Goal: Task Accomplishment & Management: Complete application form

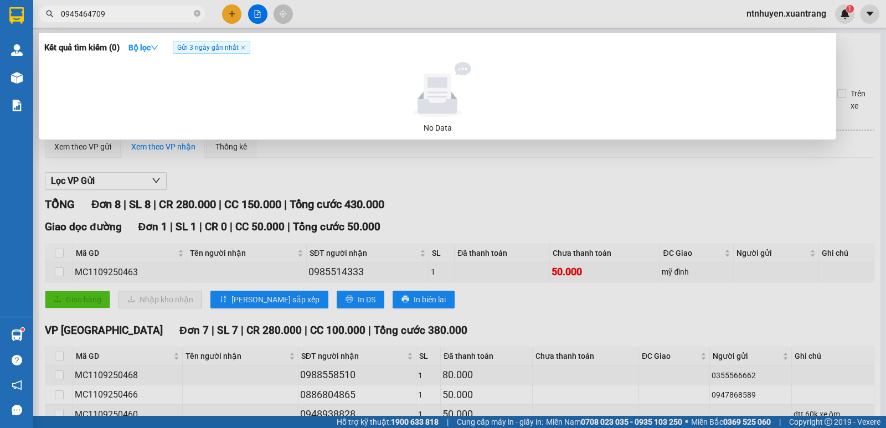
click at [265, 17] on div at bounding box center [443, 214] width 886 height 428
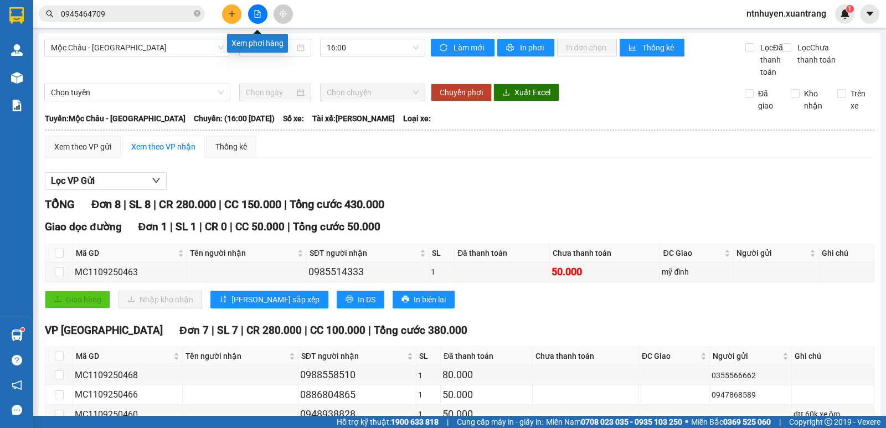
click at [256, 17] on icon "file-add" at bounding box center [258, 14] width 8 height 8
click at [175, 47] on span "Mộc Châu - [GEOGRAPHIC_DATA]" at bounding box center [137, 47] width 173 height 17
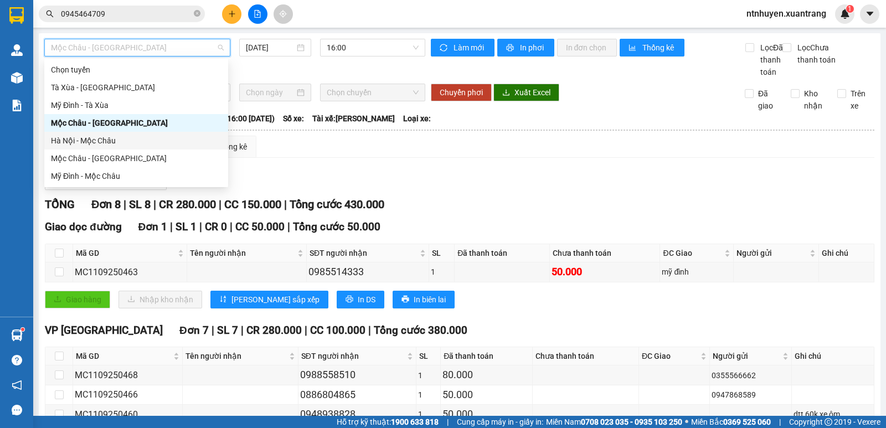
click at [122, 138] on div "Hà Nội - Mộc Châu" at bounding box center [136, 141] width 171 height 12
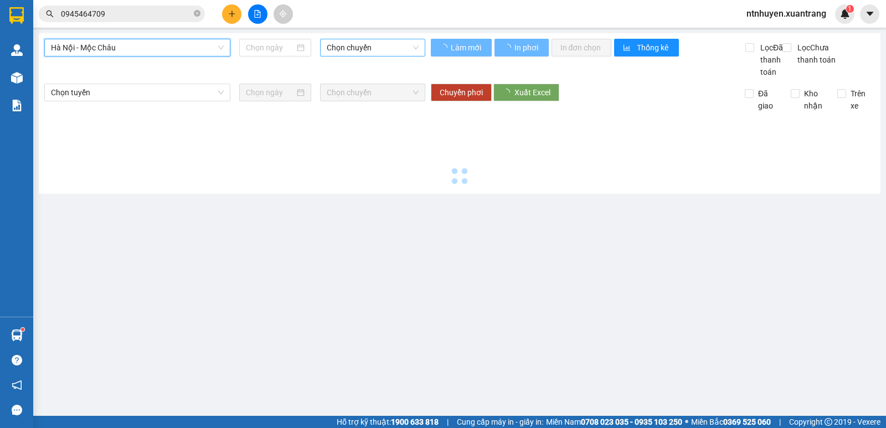
type input "[DATE]"
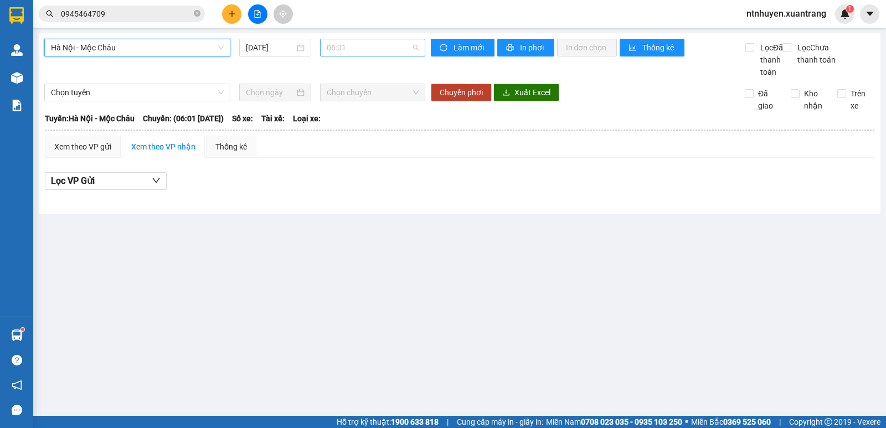
click at [357, 53] on span "06:01" at bounding box center [372, 47] width 91 height 17
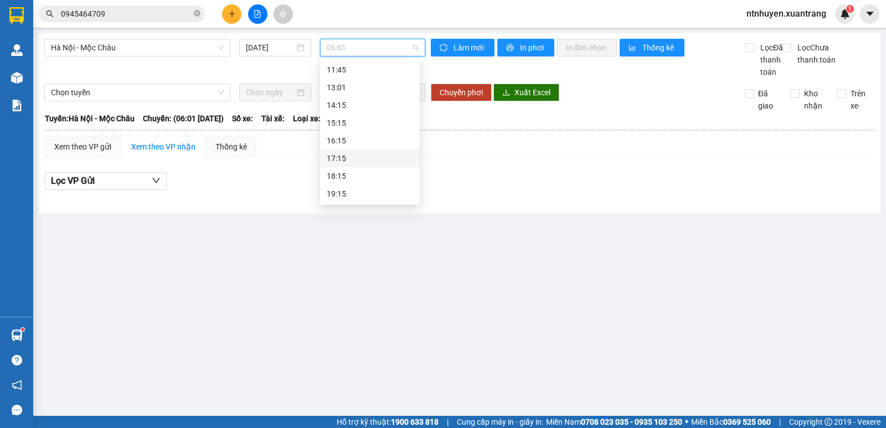
click at [358, 161] on div "17:15" at bounding box center [370, 158] width 86 height 12
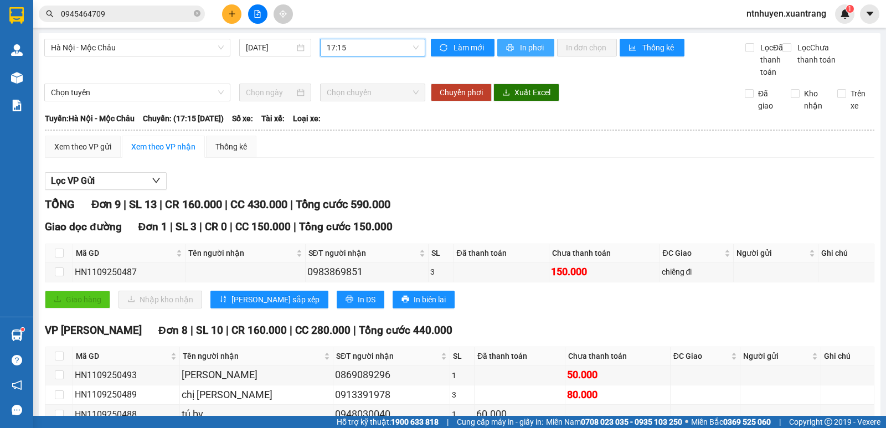
click at [517, 54] on button "In phơi" at bounding box center [526, 48] width 57 height 18
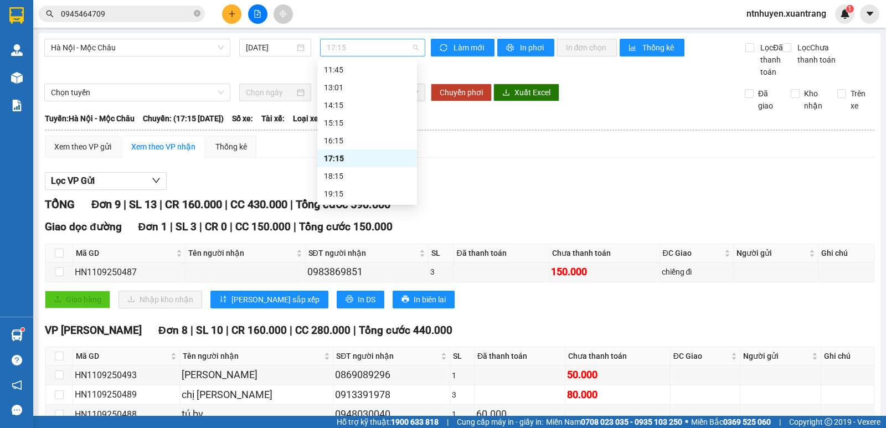
click at [356, 47] on span "17:15" at bounding box center [372, 47] width 91 height 17
click at [353, 173] on div "18:15" at bounding box center [367, 176] width 86 height 12
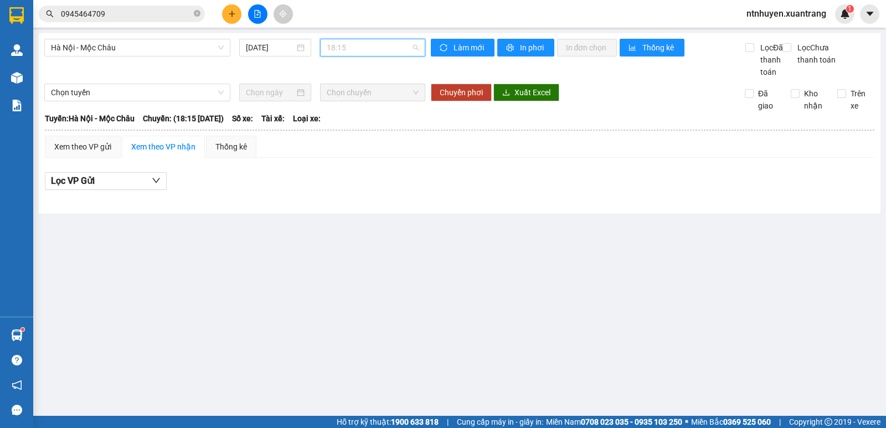
click at [384, 42] on span "18:15" at bounding box center [372, 47] width 91 height 17
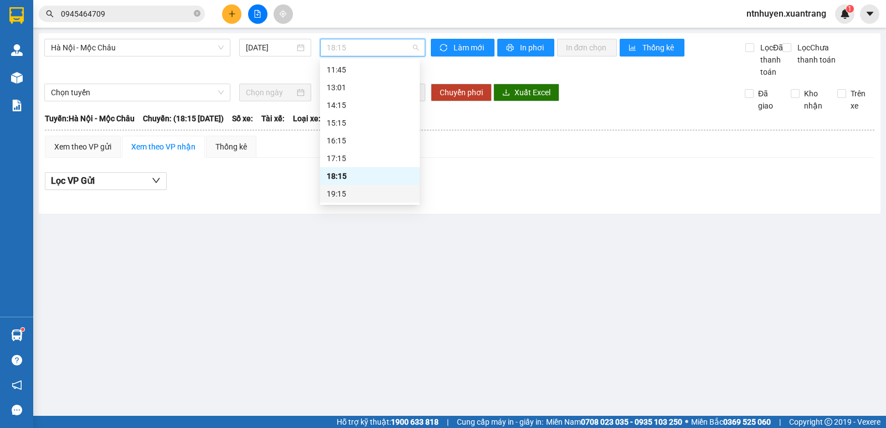
click at [360, 192] on div "19:15" at bounding box center [370, 194] width 86 height 12
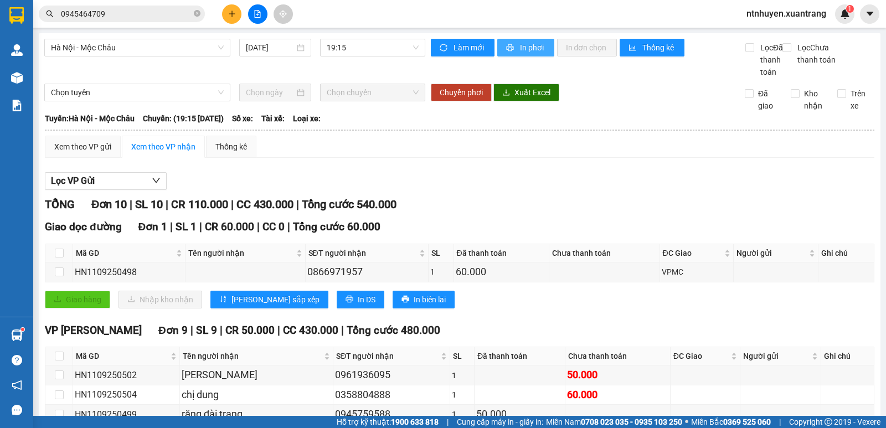
click at [515, 48] on button "In phơi" at bounding box center [526, 48] width 57 height 18
click at [150, 9] on input "0945464709" at bounding box center [126, 14] width 131 height 12
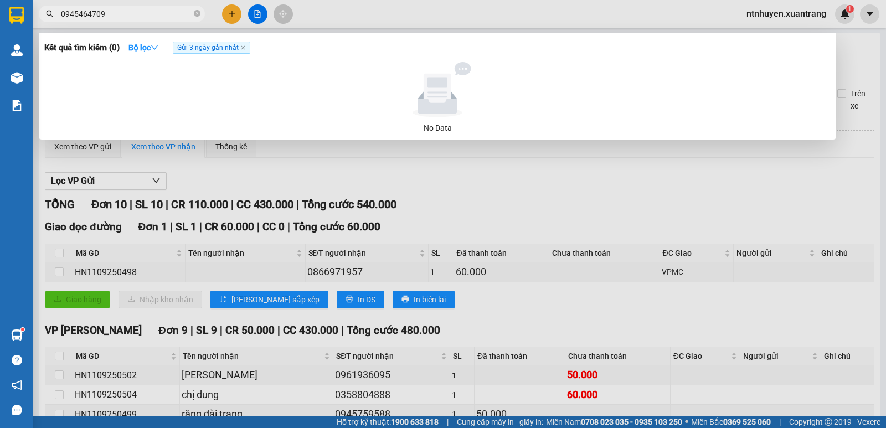
click at [150, 9] on input "0945464709" at bounding box center [126, 14] width 131 height 12
type input "0"
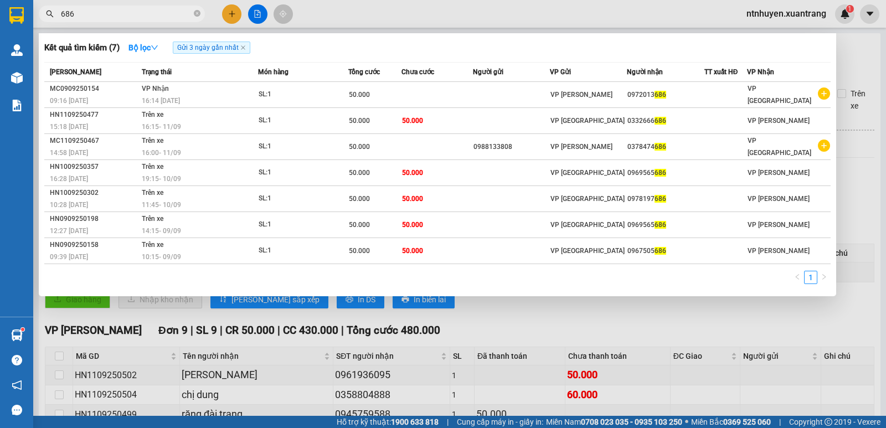
type input "686"
click at [360, 13] on div at bounding box center [443, 214] width 886 height 428
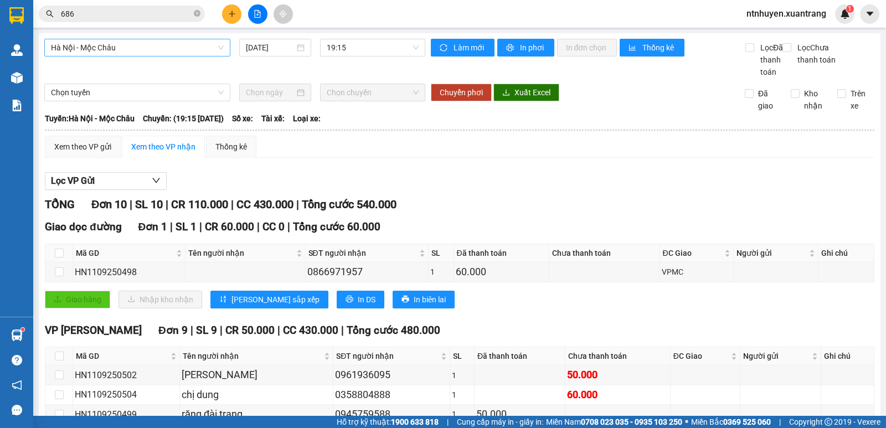
drag, startPoint x: 114, startPoint y: 52, endPoint x: 119, endPoint y: 52, distance: 5.6
click at [117, 53] on span "Hà Nội - Mộc Châu" at bounding box center [137, 47] width 173 height 17
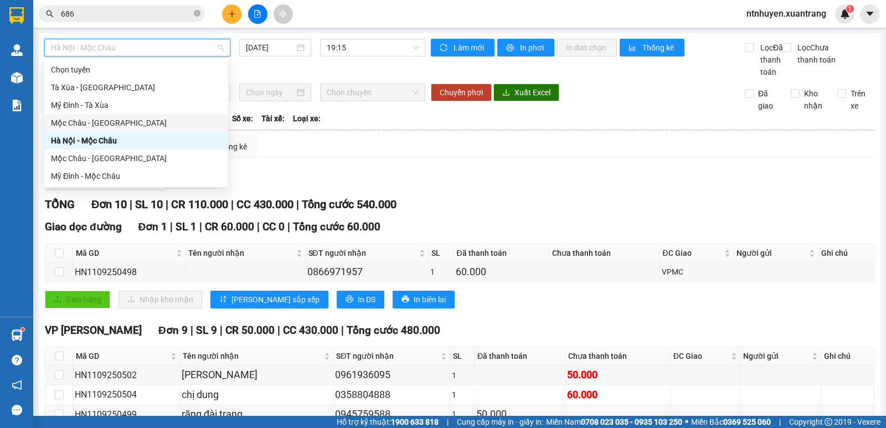
drag, startPoint x: 83, startPoint y: 121, endPoint x: 126, endPoint y: 117, distance: 43.4
click at [89, 121] on div "Mộc Châu - [GEOGRAPHIC_DATA]" at bounding box center [136, 123] width 171 height 12
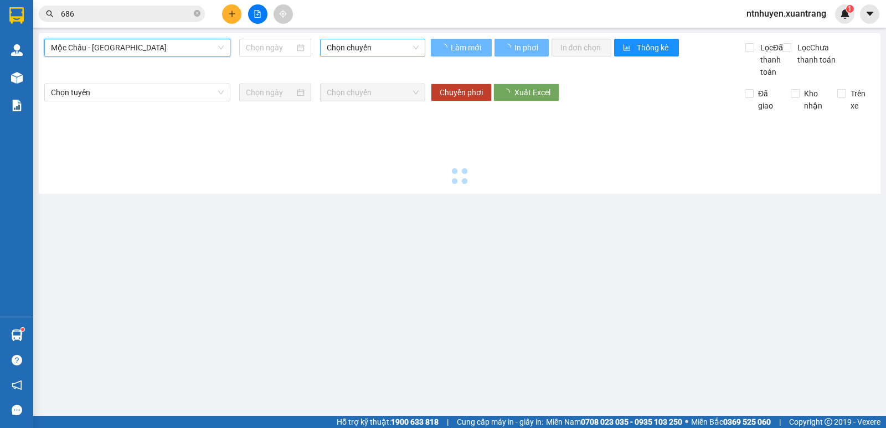
click at [360, 50] on span "Chọn chuyến" at bounding box center [372, 47] width 91 height 17
type input "[DATE]"
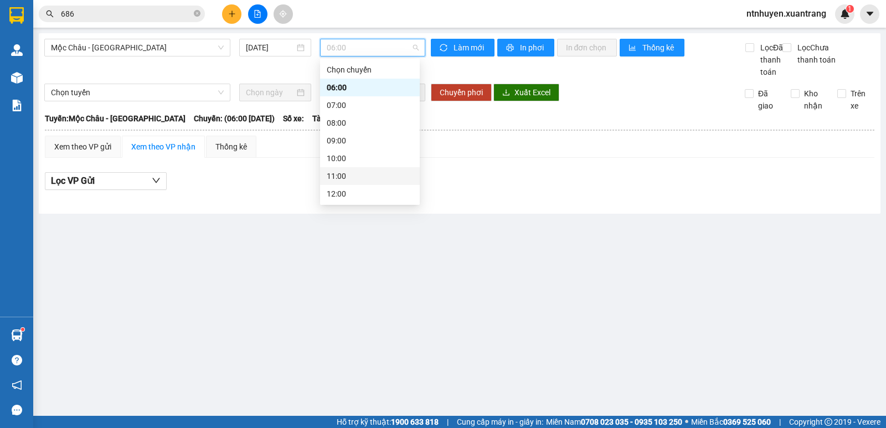
scroll to position [160, 0]
click at [350, 121] on div "16:00" at bounding box center [370, 123] width 86 height 12
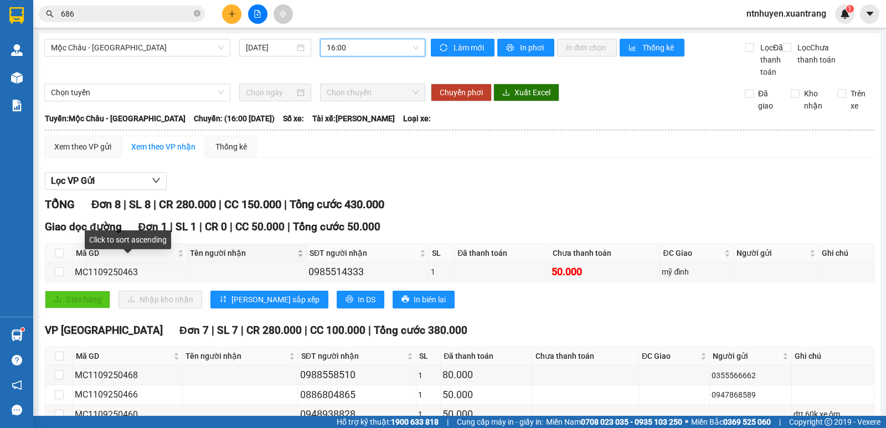
scroll to position [111, 0]
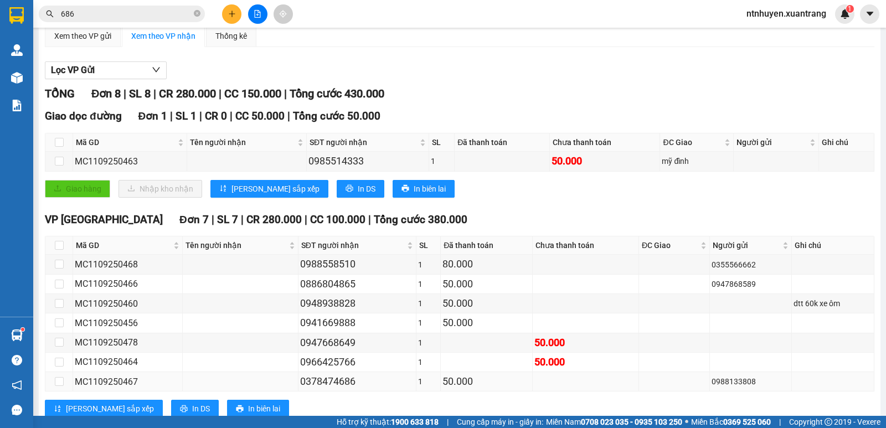
click at [340, 389] on div "0378474686" at bounding box center [357, 382] width 114 height 16
copy div "0378474686"
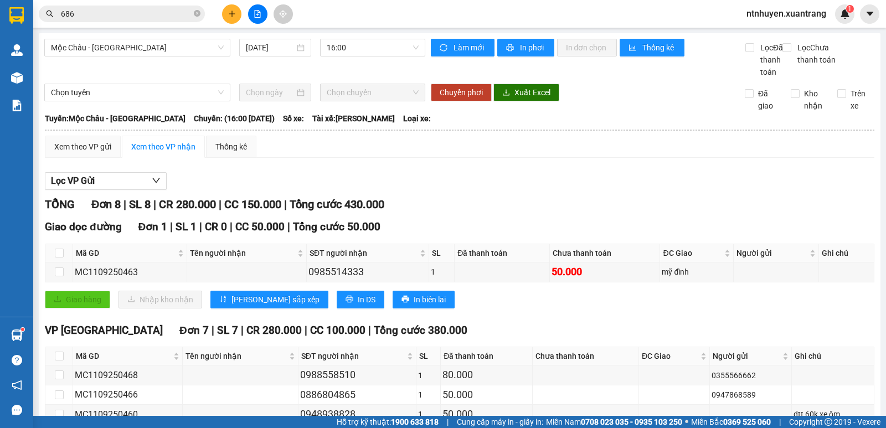
click at [146, 13] on input "686" at bounding box center [126, 14] width 131 height 12
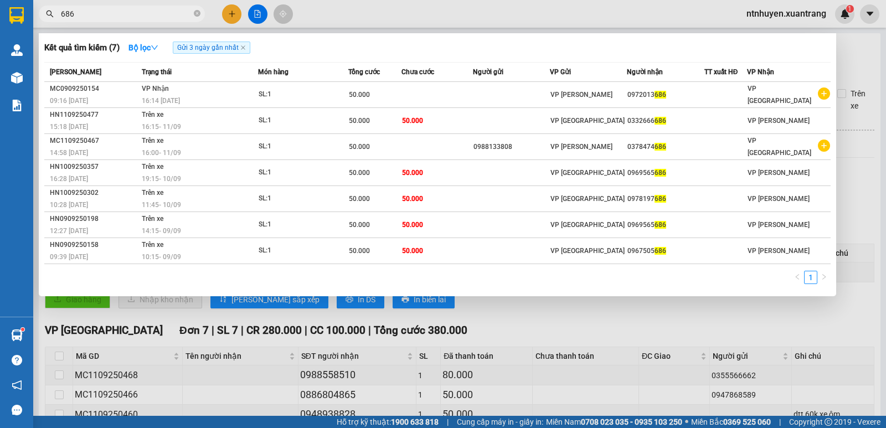
click at [146, 13] on input "686" at bounding box center [126, 14] width 131 height 12
paste input "0378474"
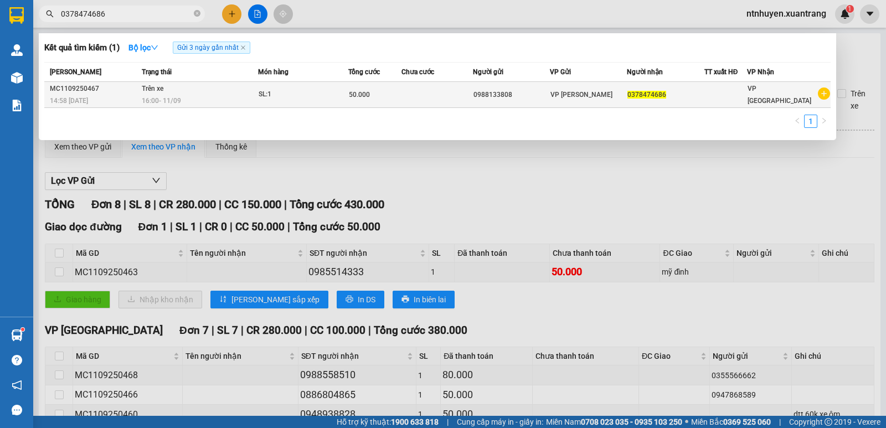
type input "0378474686"
click at [216, 95] on div "16:00 [DATE]" at bounding box center [199, 101] width 115 height 12
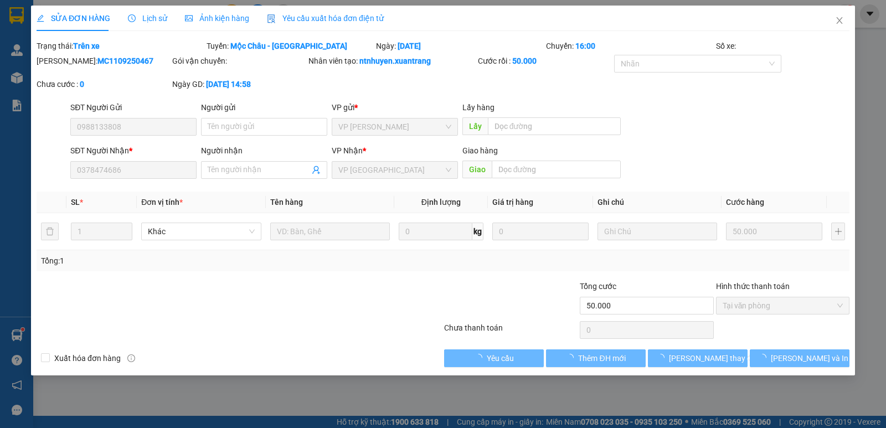
type input "0988133808"
type input "0378474686"
type input "50.000"
type input "0"
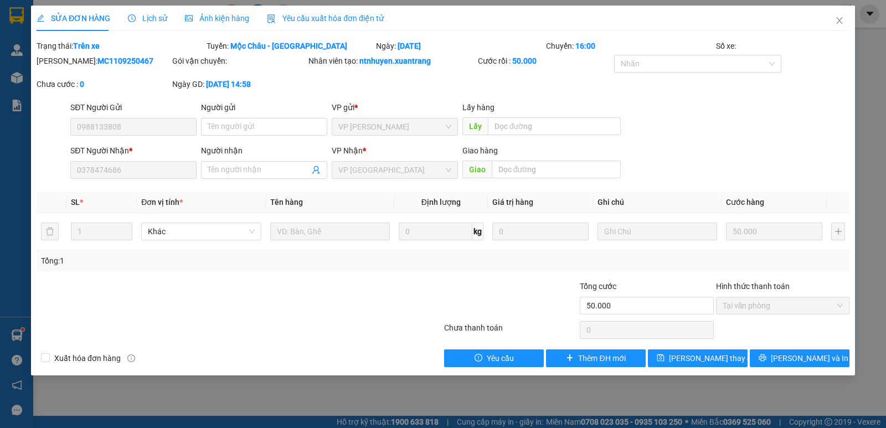
click at [210, 16] on span "Ảnh kiện hàng" at bounding box center [217, 18] width 64 height 9
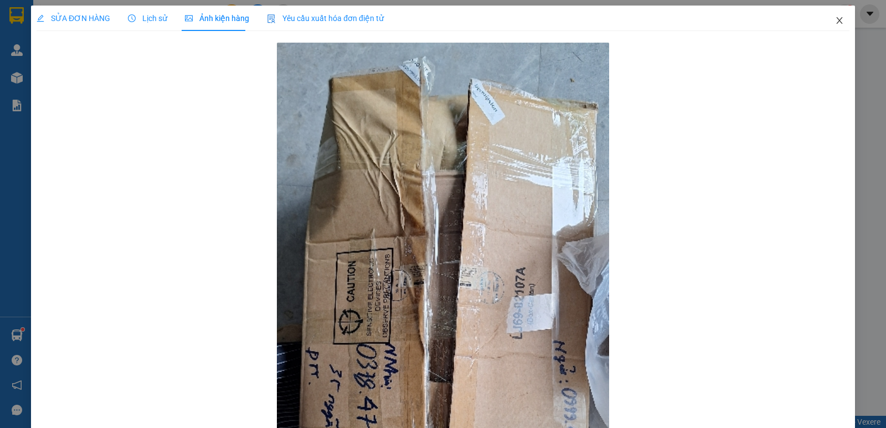
click at [835, 20] on icon "close" at bounding box center [839, 20] width 9 height 9
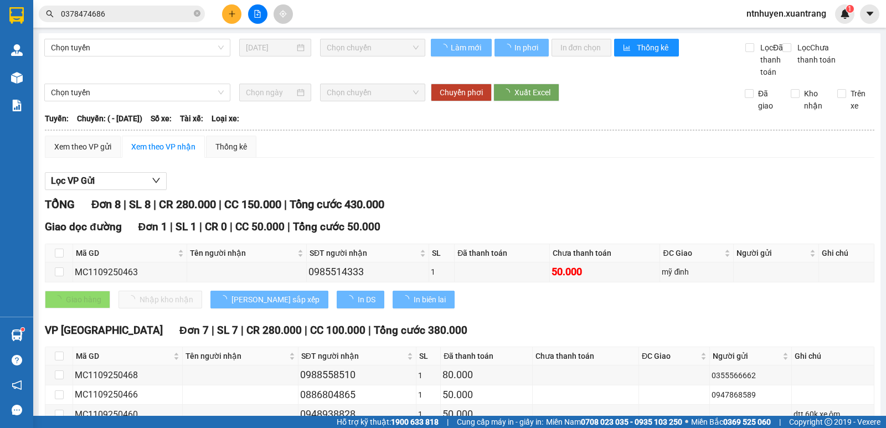
click at [119, 11] on input "0378474686" at bounding box center [126, 14] width 131 height 12
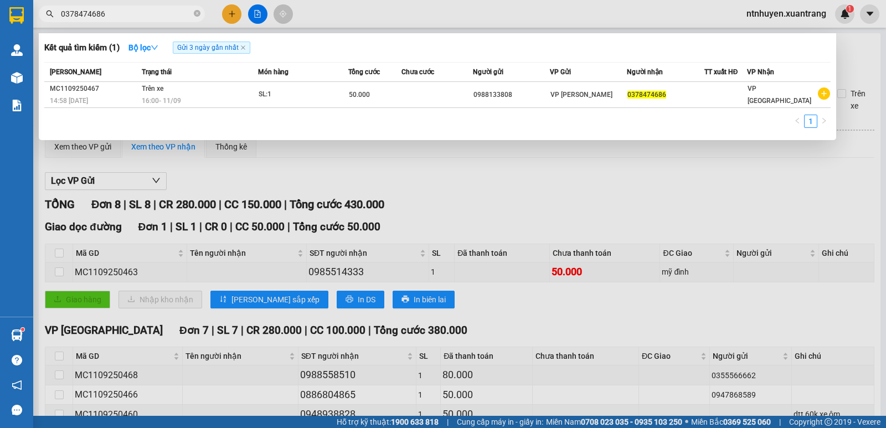
click at [119, 11] on input "0378474686" at bounding box center [126, 14] width 131 height 12
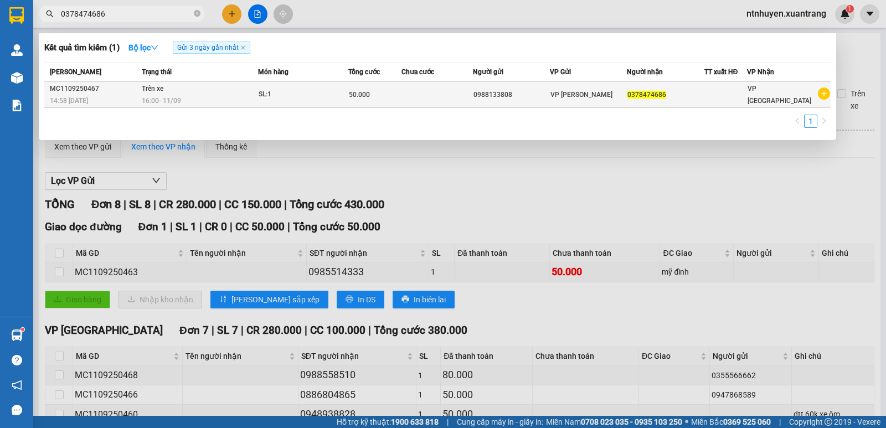
click at [217, 88] on td "Trên xe 16:00 [DATE]" at bounding box center [198, 95] width 119 height 26
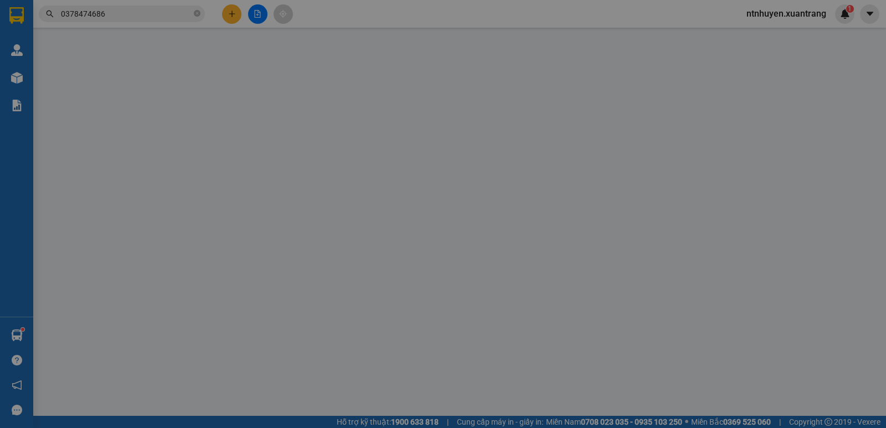
type input "0988133808"
type input "0378474686"
type input "50.000"
type input "0"
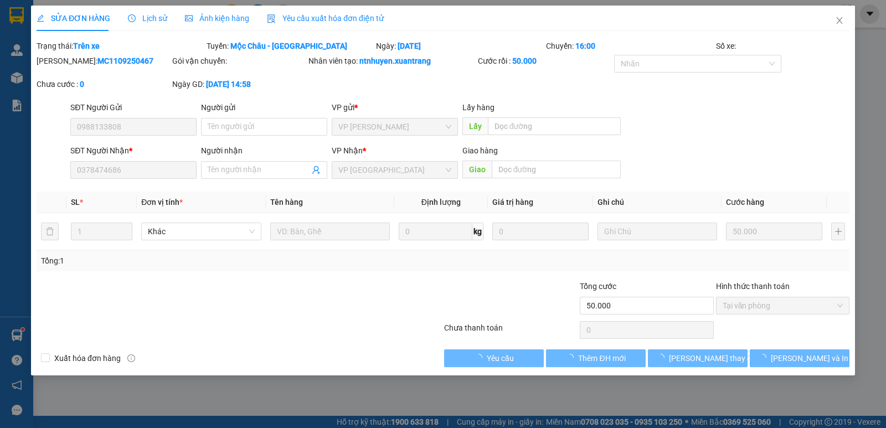
click at [212, 15] on span "Ảnh kiện hàng" at bounding box center [217, 18] width 64 height 9
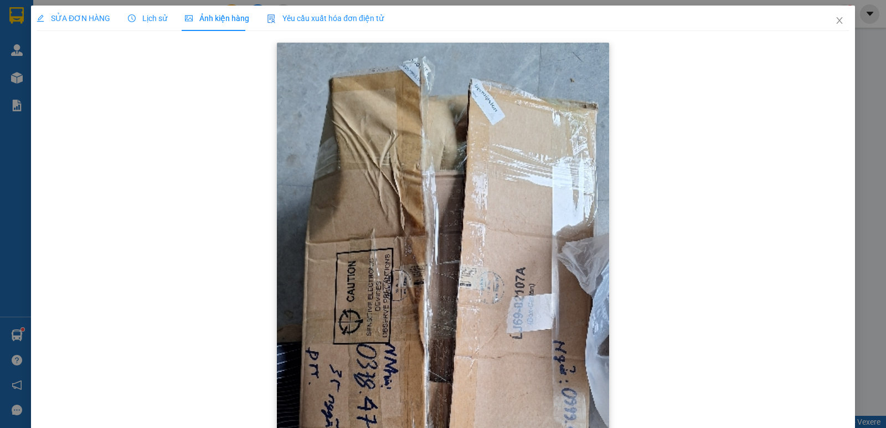
click at [408, 173] on img at bounding box center [443, 338] width 332 height 591
